Goal: Navigation & Orientation: Find specific page/section

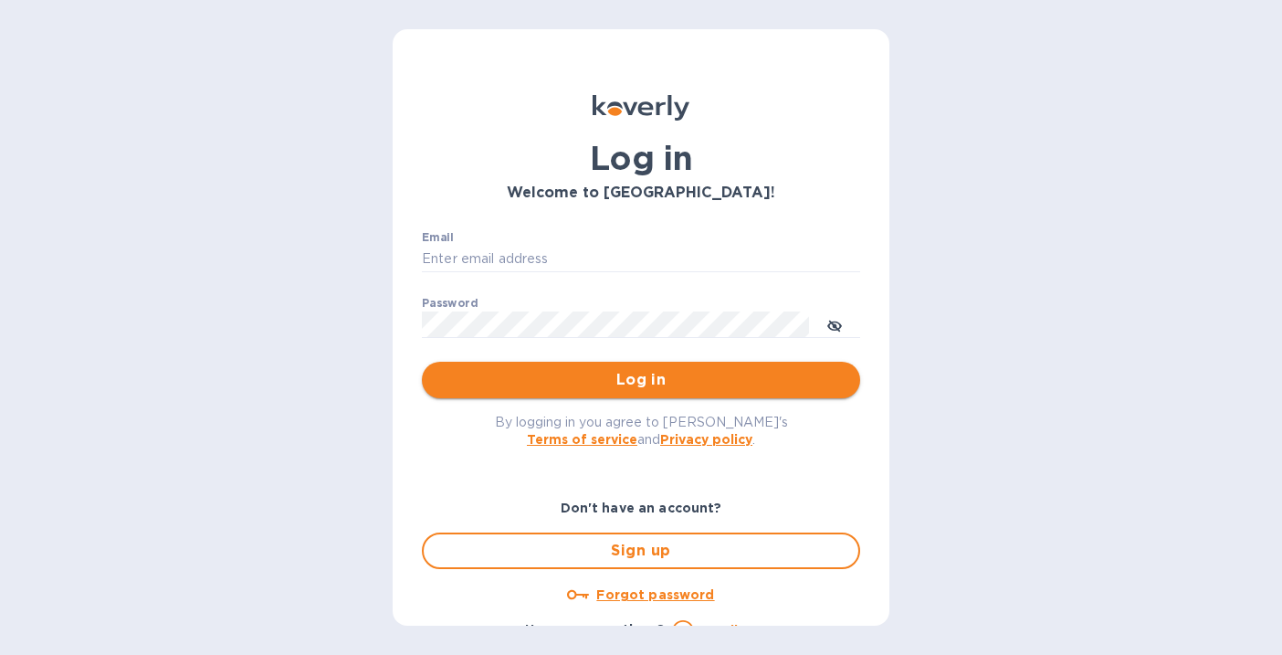
type input "[EMAIL_ADDRESS][DOMAIN_NAME]"
click at [582, 387] on span "Log in" at bounding box center [640, 380] width 409 height 22
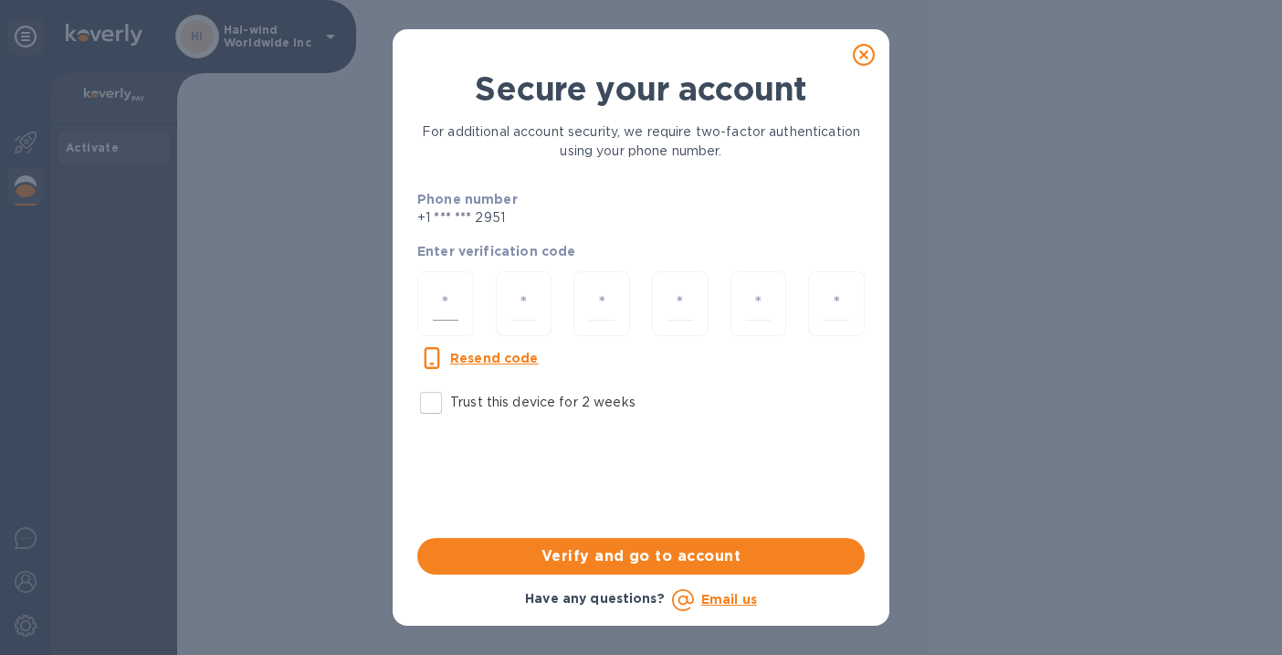
click at [450, 298] on input "number" at bounding box center [446, 304] width 26 height 34
type input "9"
type input "3"
type input "7"
type input "1"
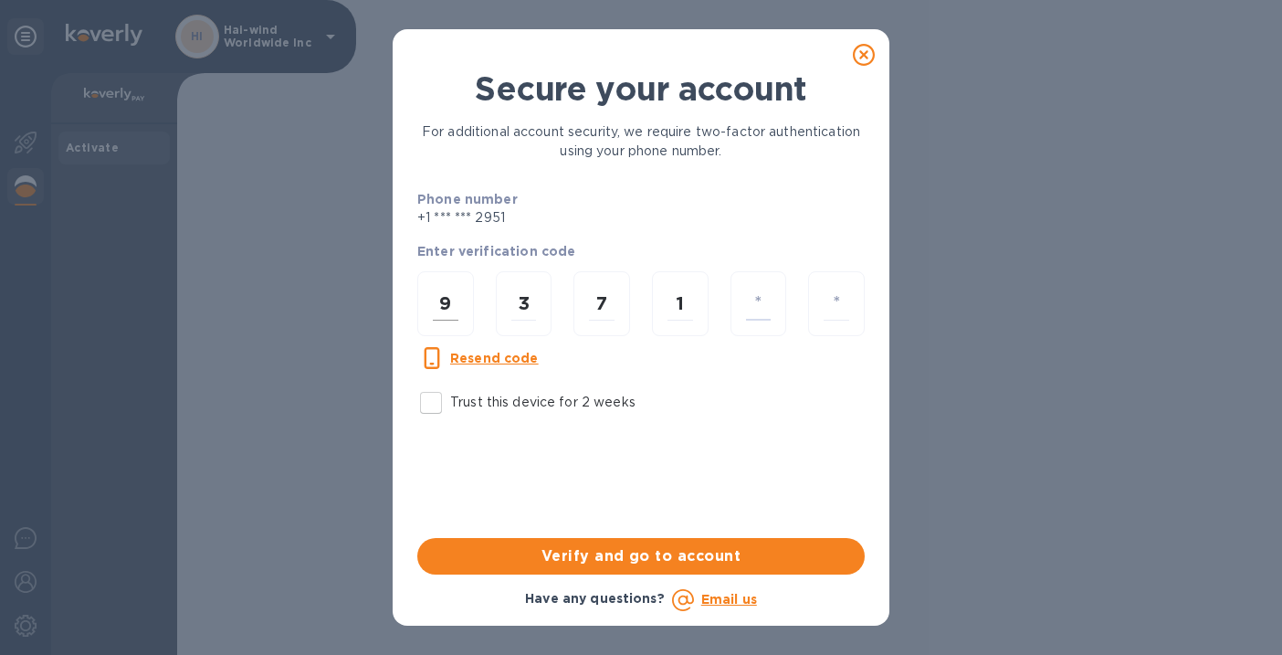
type input "9"
type input "7"
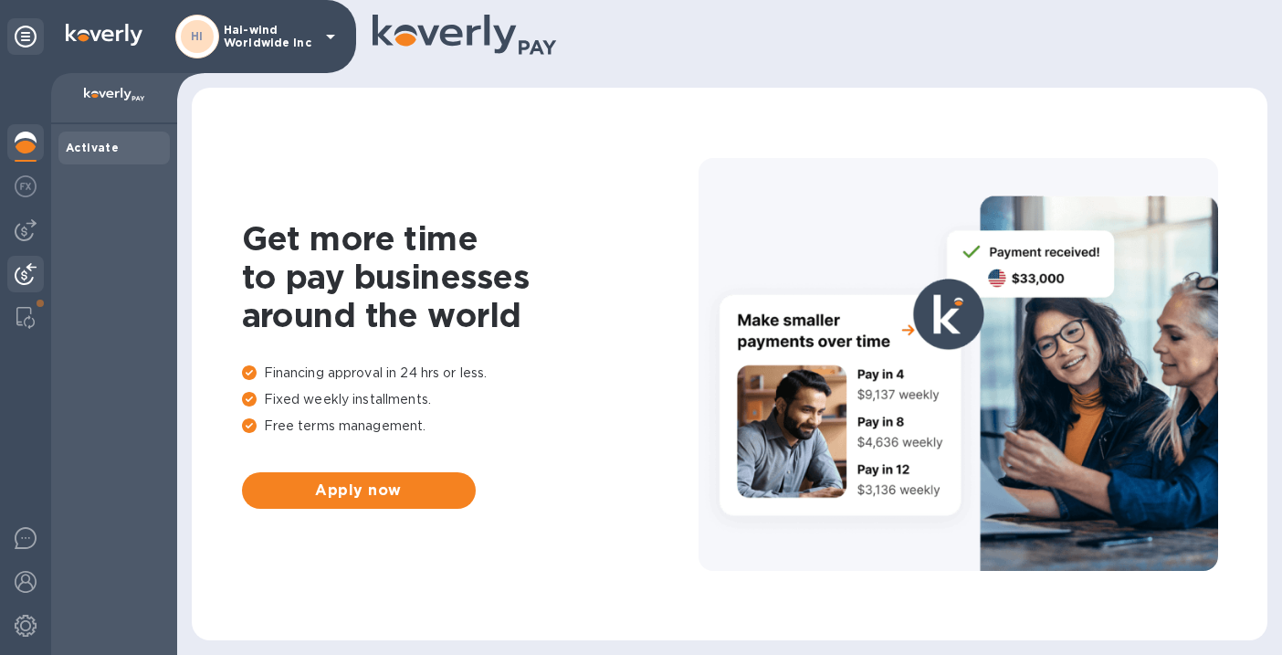
click at [27, 278] on img at bounding box center [26, 274] width 22 height 22
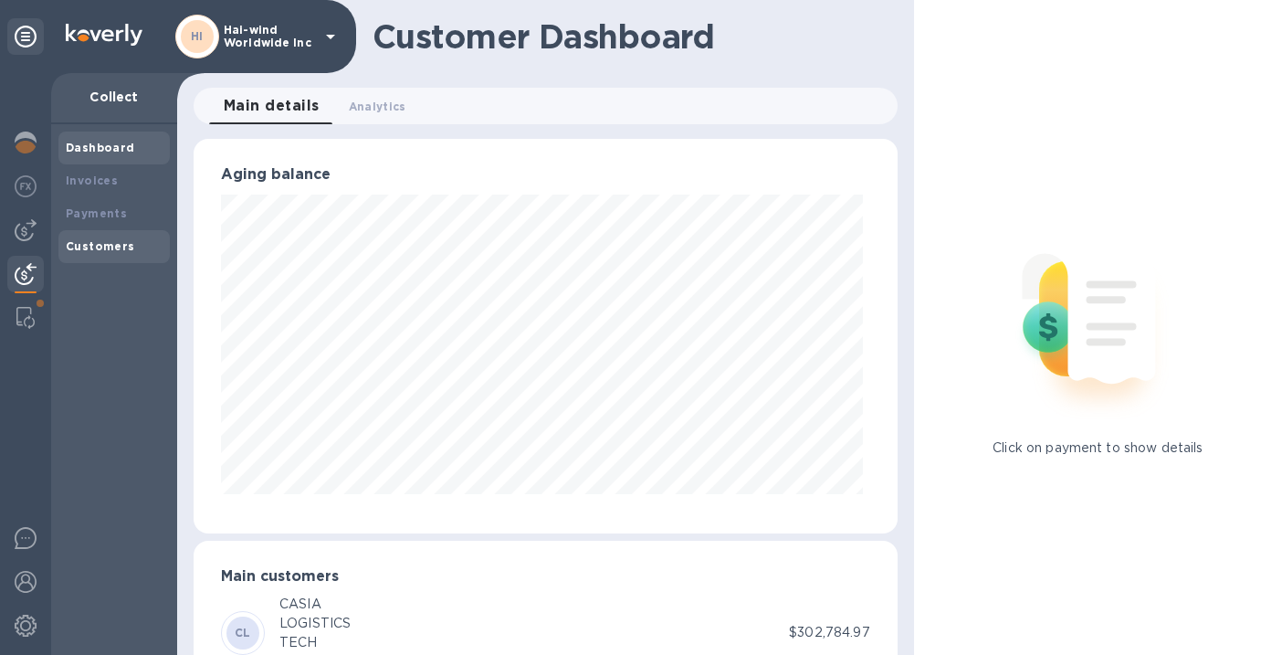
click at [83, 230] on div "Customers" at bounding box center [113, 246] width 111 height 33
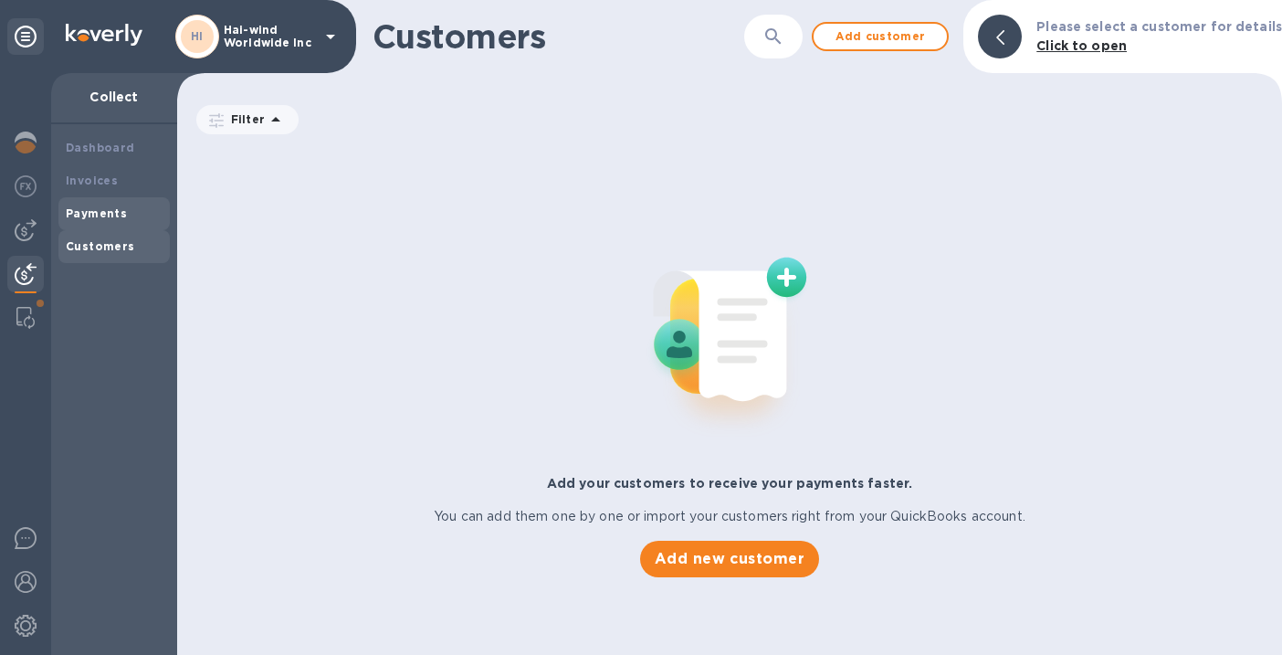
click at [86, 217] on b "Payments" at bounding box center [96, 213] width 61 height 14
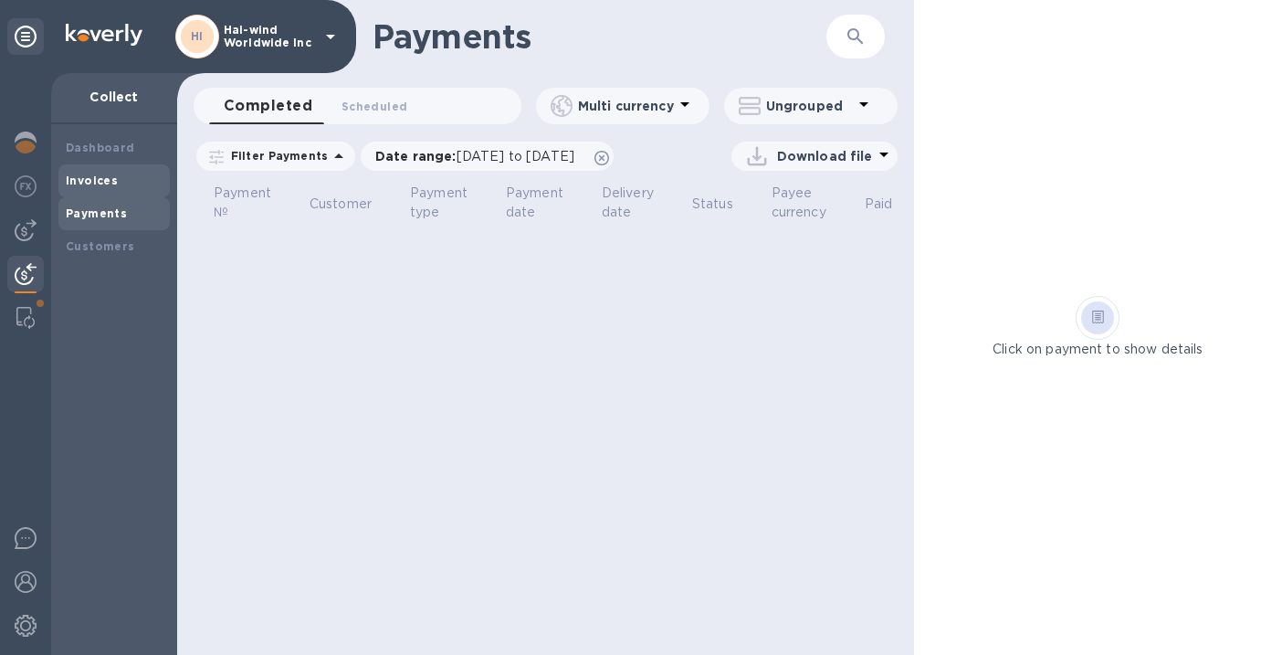
click at [89, 180] on b "Invoices" at bounding box center [92, 180] width 52 height 14
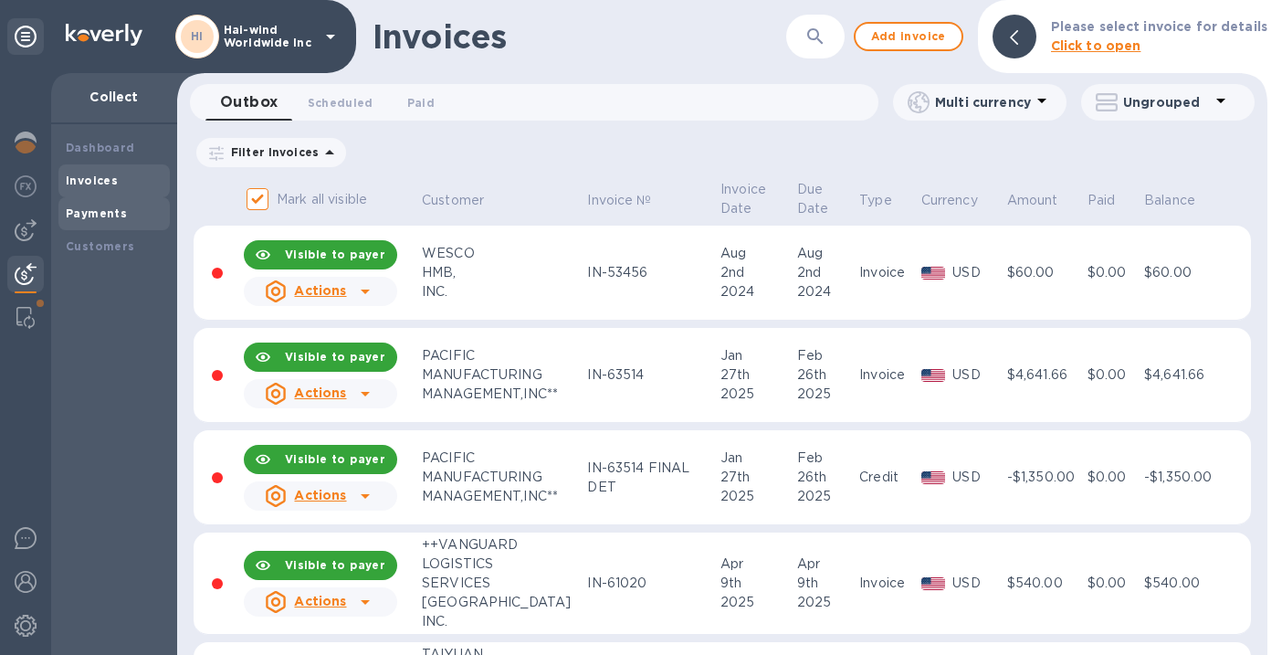
click at [73, 213] on b "Payments" at bounding box center [96, 213] width 61 height 14
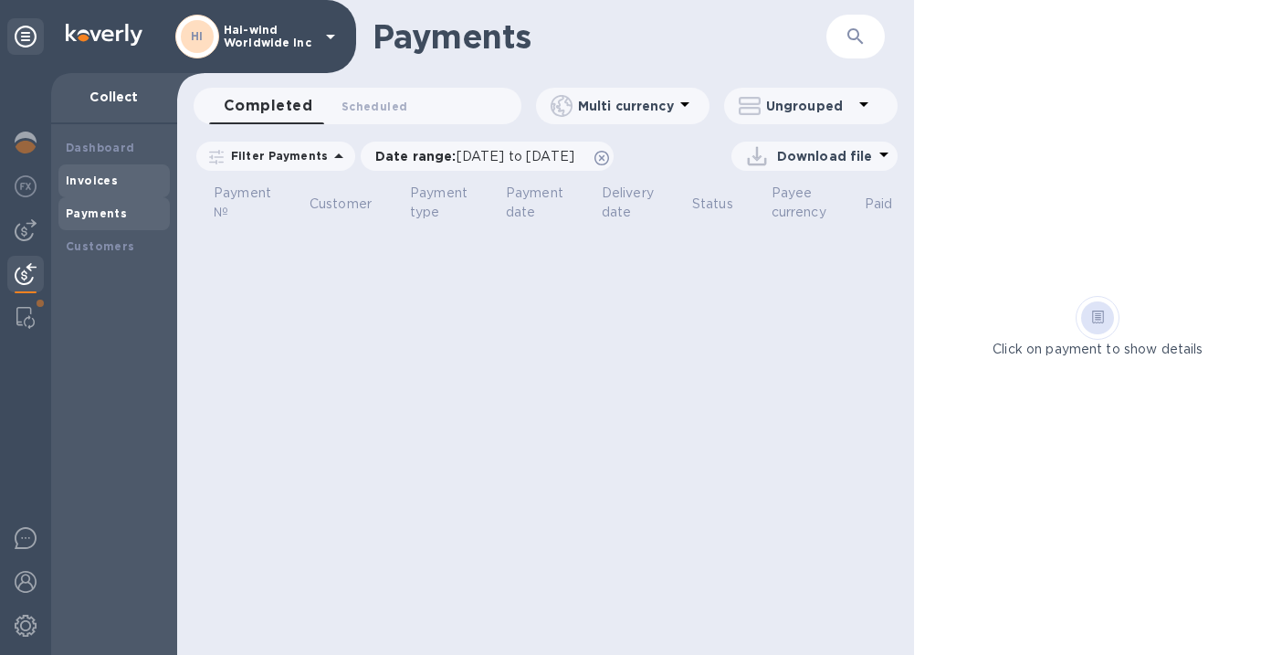
click at [74, 179] on b "Invoices" at bounding box center [92, 180] width 52 height 14
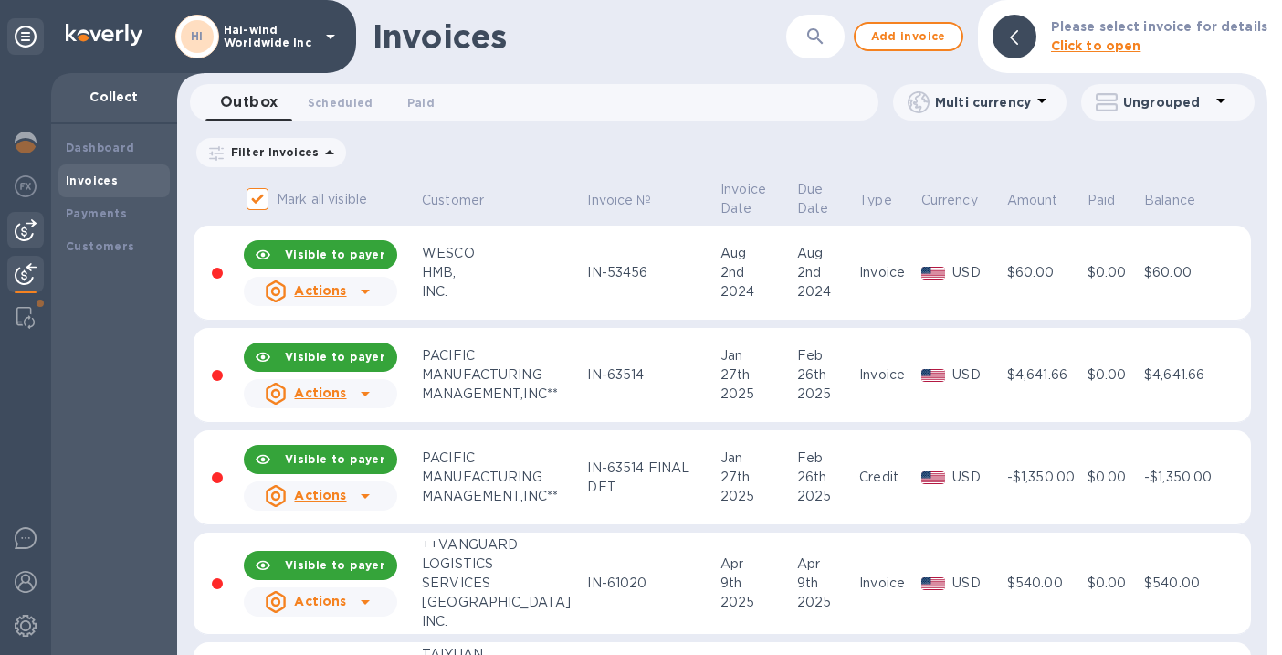
click at [22, 229] on img at bounding box center [26, 230] width 22 height 22
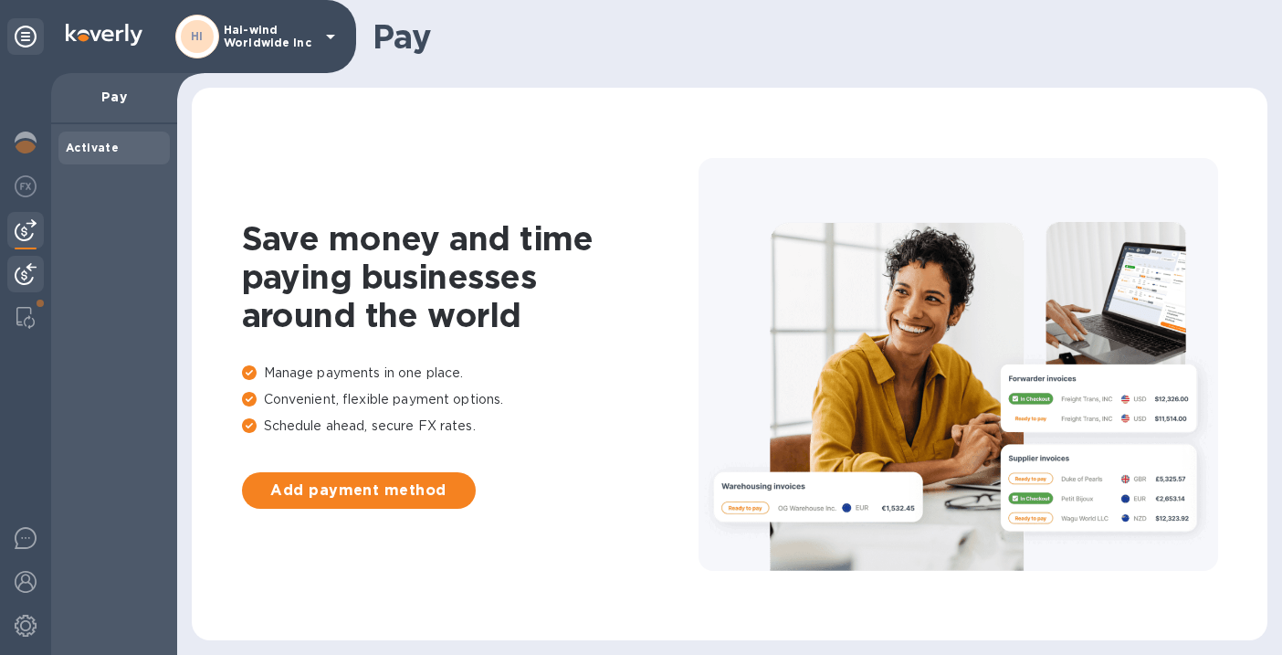
click at [22, 275] on img at bounding box center [26, 274] width 22 height 22
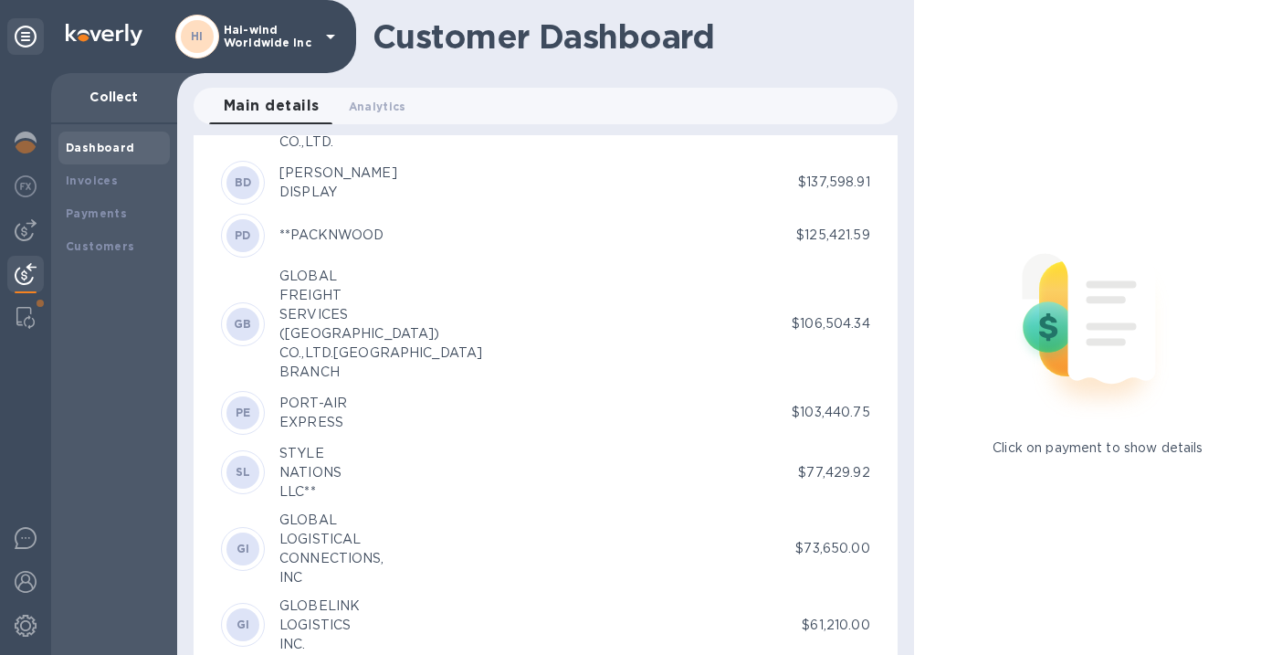
scroll to position [611, 0]
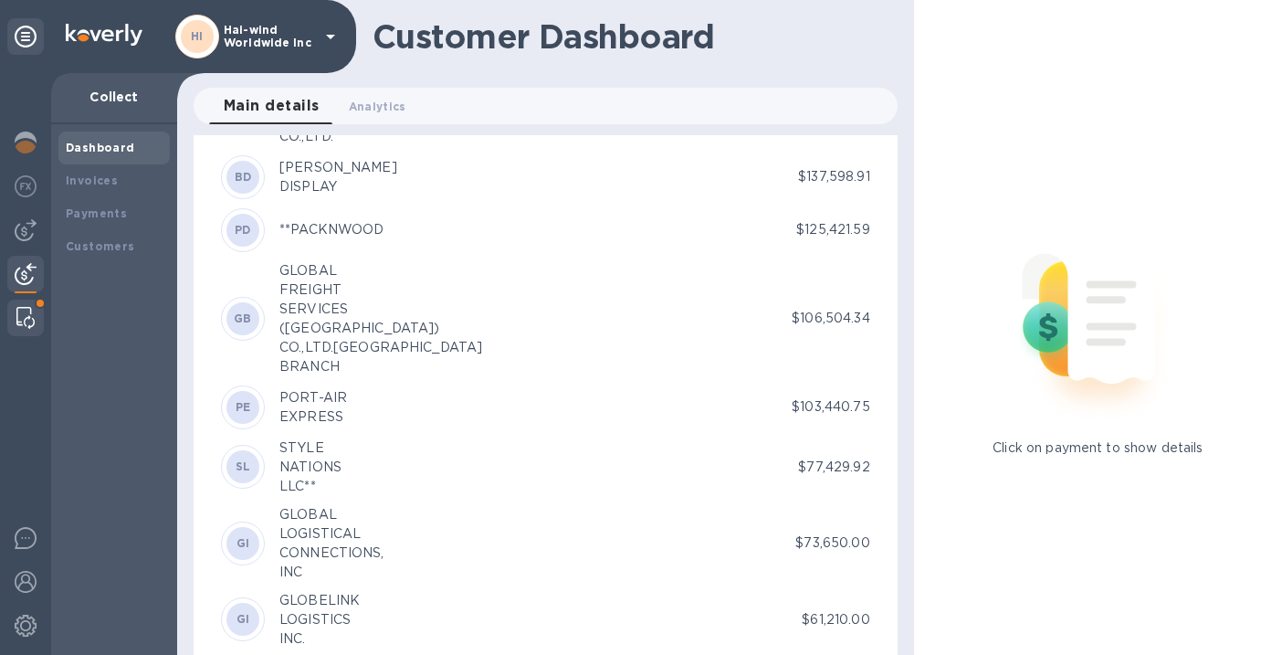
click at [37, 319] on div at bounding box center [25, 317] width 33 height 37
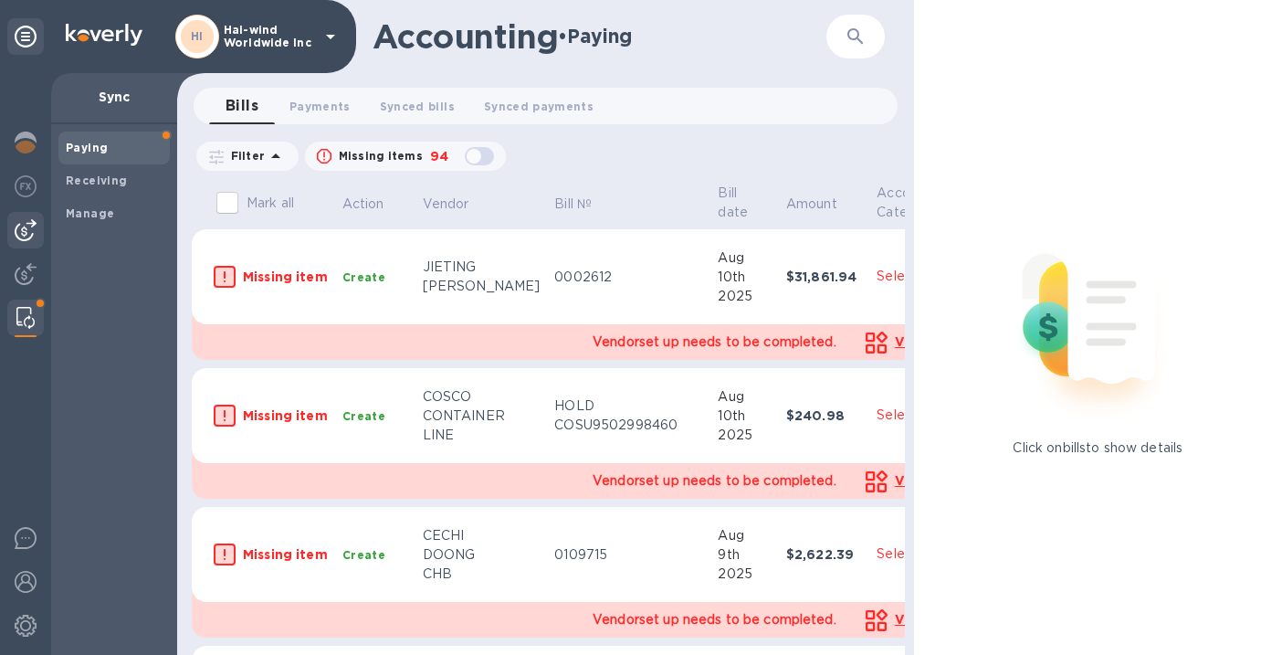
click at [23, 233] on img at bounding box center [26, 230] width 22 height 22
